Goal: Task Accomplishment & Management: Manage account settings

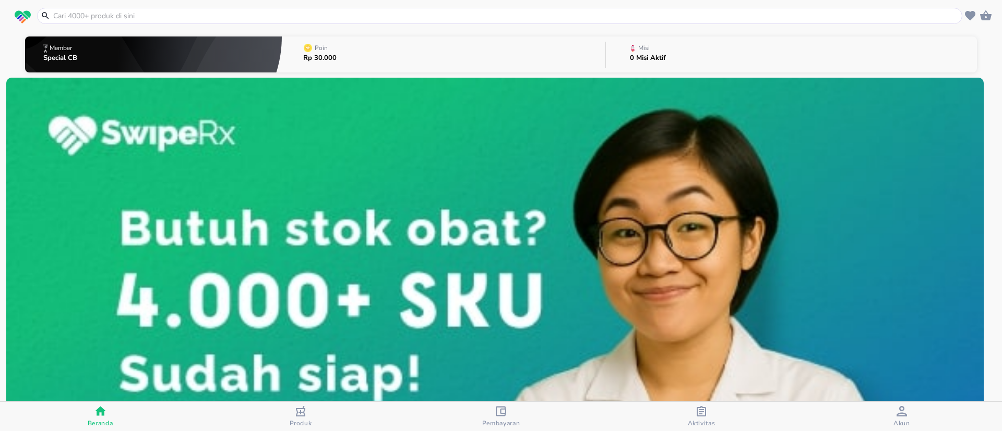
click at [347, 52] on button "Poin Rp 30.000" at bounding box center [443, 54] width 323 height 41
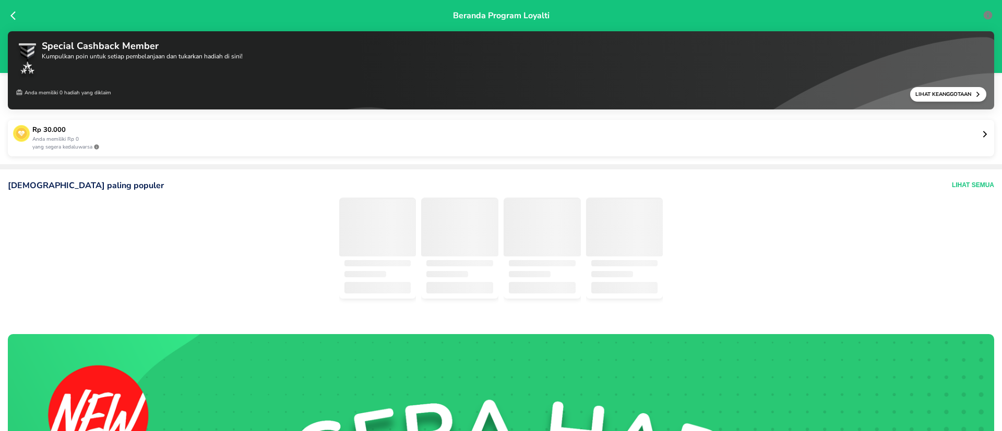
click at [334, 141] on p "Anda memiliki Rp 0" at bounding box center [506, 140] width 948 height 8
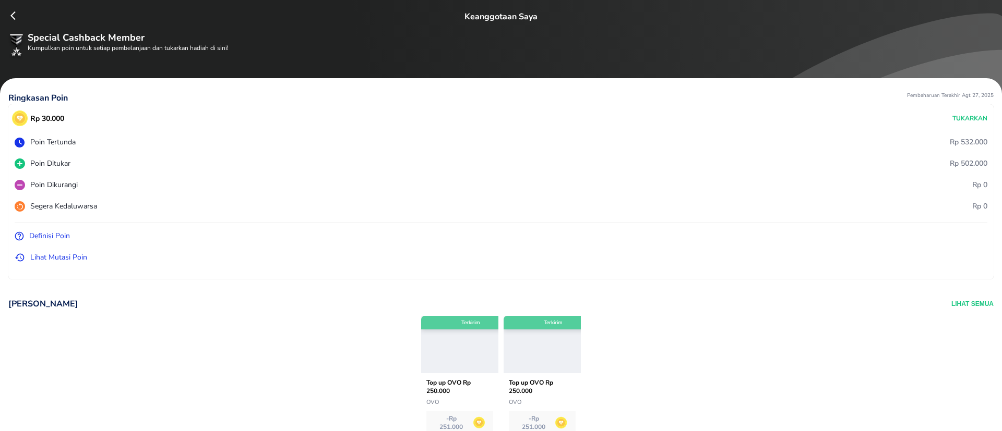
click at [15, 15] on icon at bounding box center [15, 15] width 10 height 10
